Goal: Transaction & Acquisition: Purchase product/service

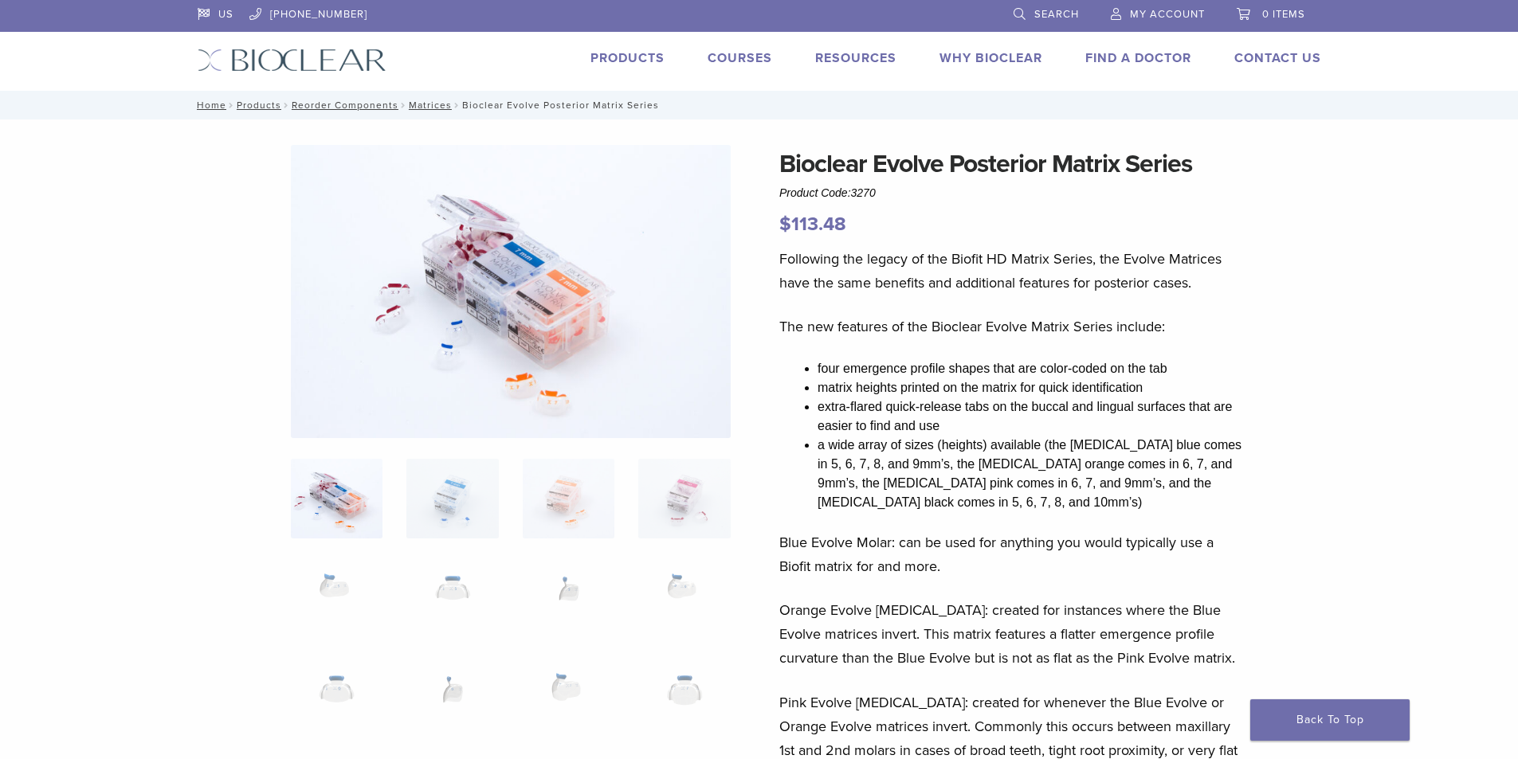
click at [607, 57] on link "Products" at bounding box center [627, 58] width 74 height 16
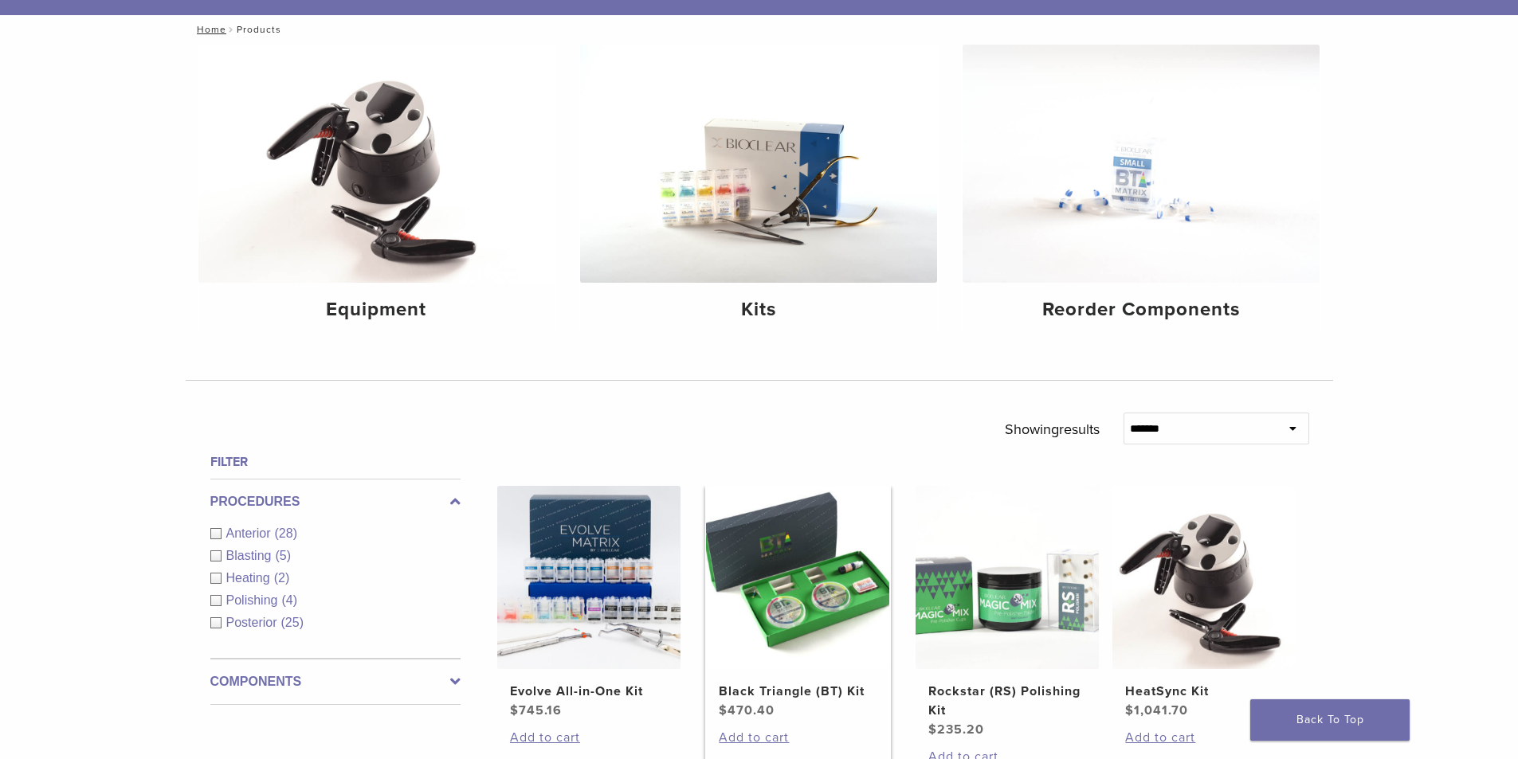
scroll to position [80, 0]
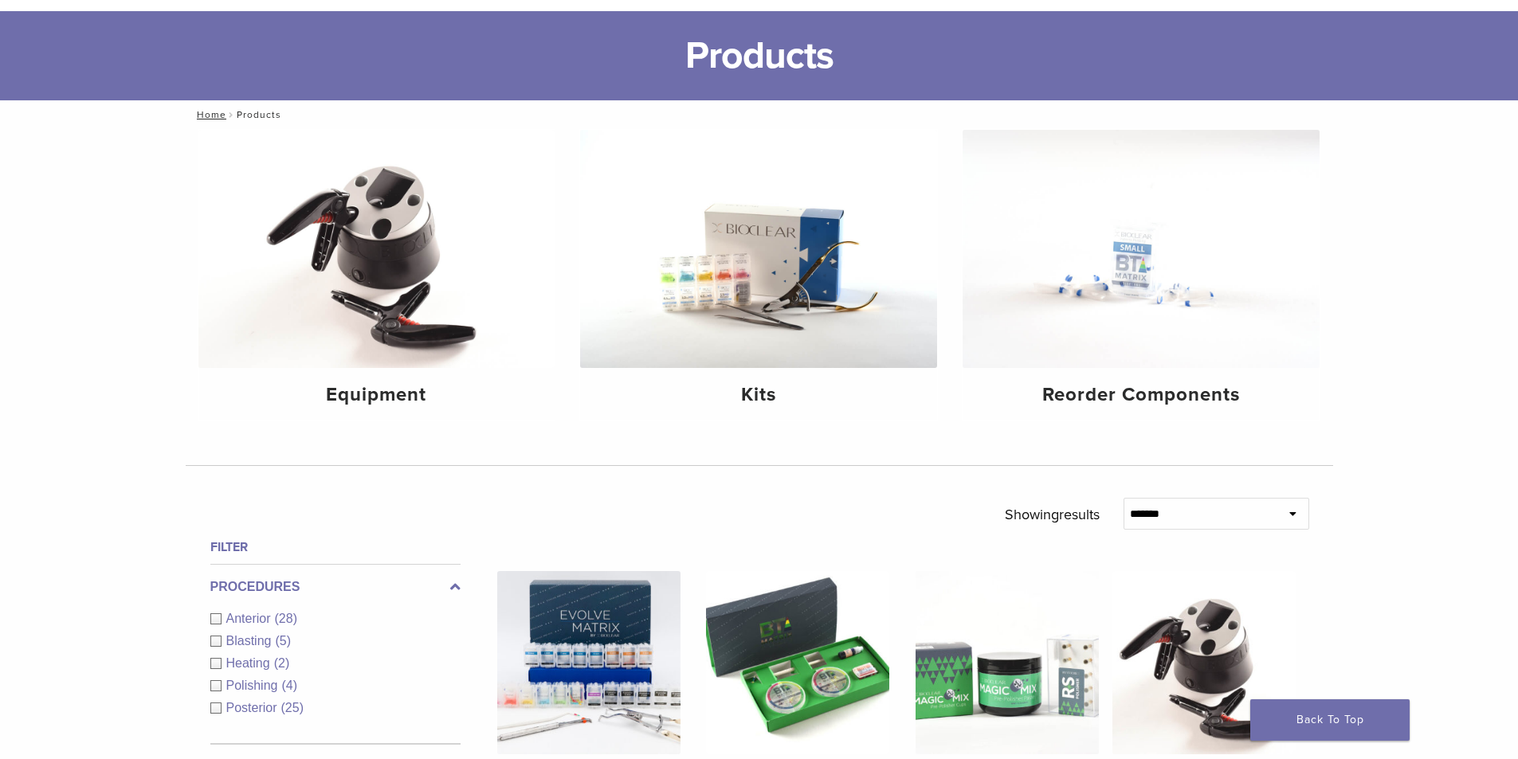
click at [214, 617] on div "Anterior (28)" at bounding box center [335, 618] width 250 height 19
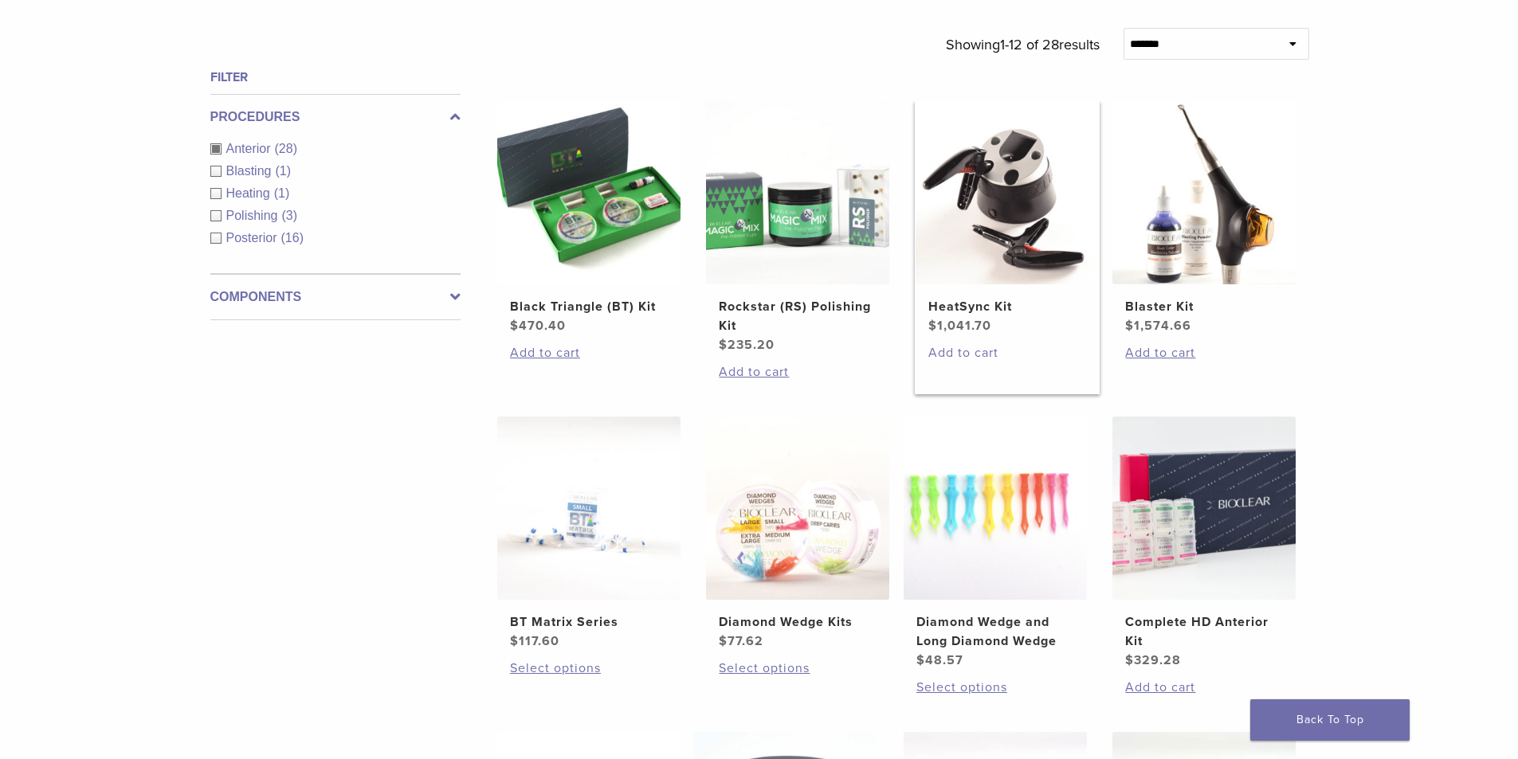
scroll to position [637, 0]
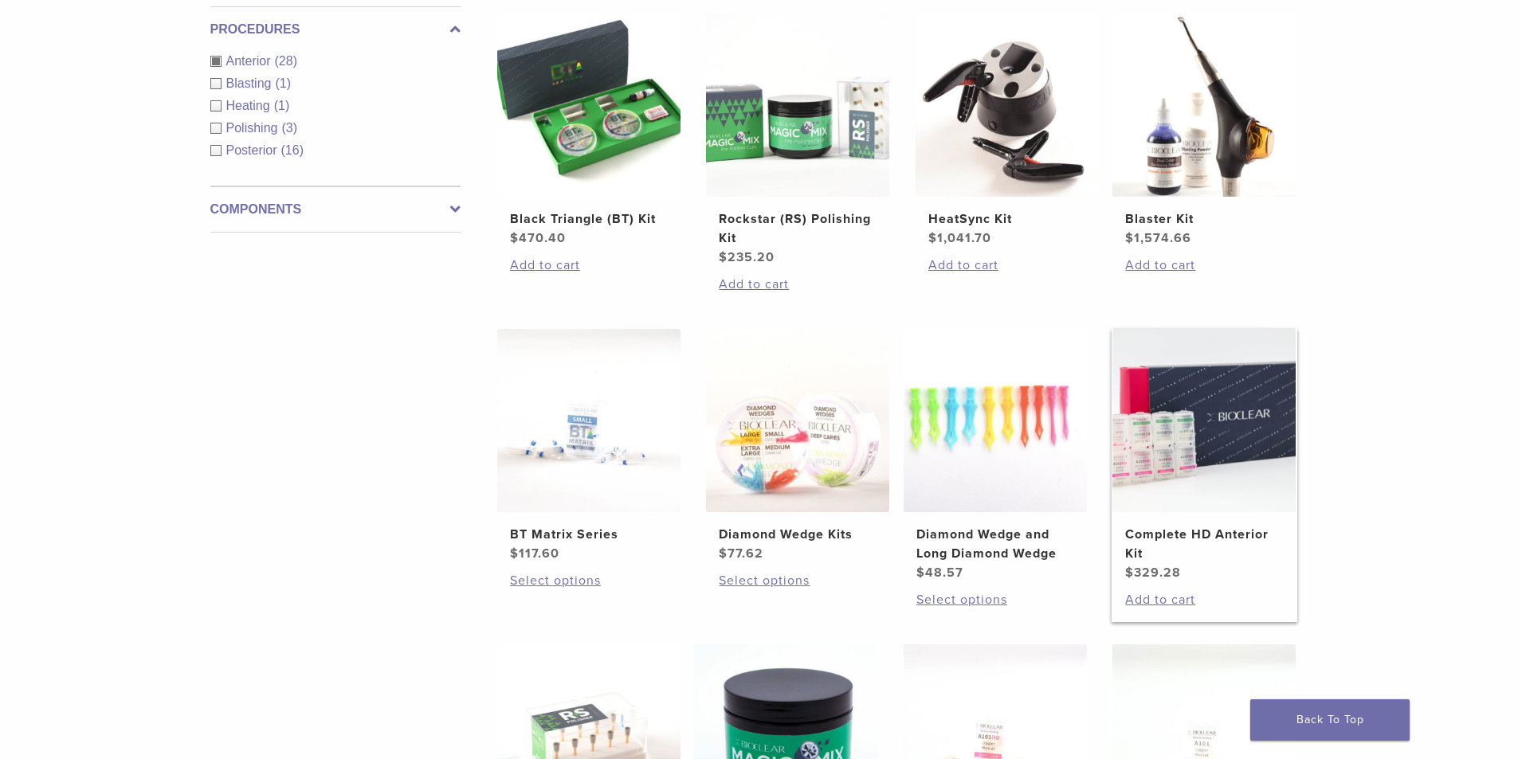
click at [1198, 536] on h2 "Complete HD Anterior Kit" at bounding box center [1204, 544] width 158 height 38
